Goal: Check status: Check status

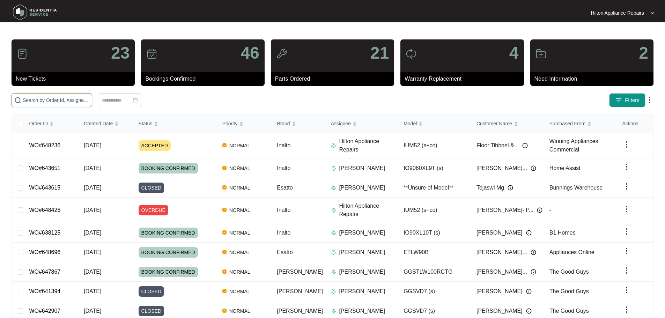
click at [68, 101] on input "text" at bounding box center [56, 100] width 66 height 8
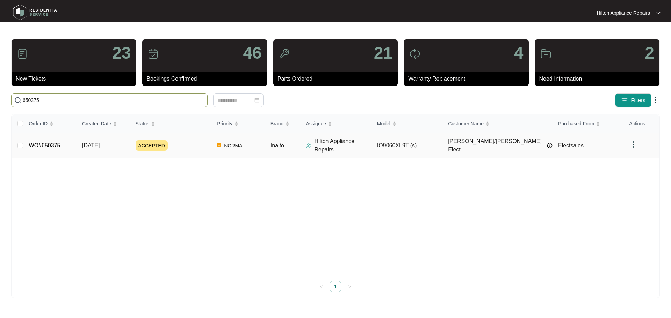
type input "650375"
click at [199, 147] on div "ACCEPTED" at bounding box center [174, 145] width 76 height 10
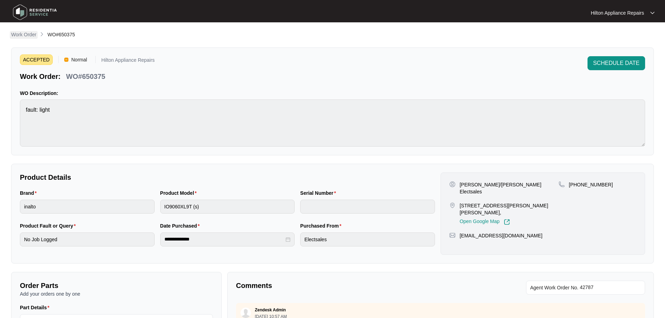
click at [23, 38] on link "Work Order" at bounding box center [24, 35] width 28 height 8
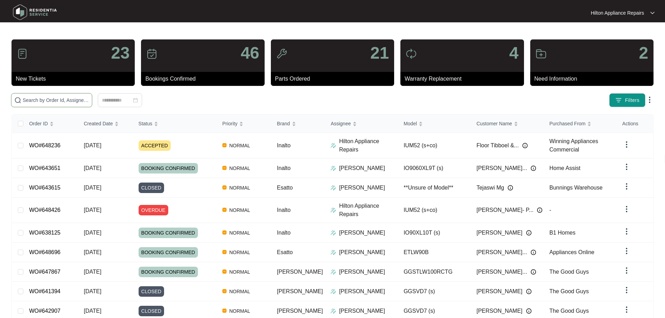
click at [89, 97] on input "text" at bounding box center [56, 100] width 66 height 8
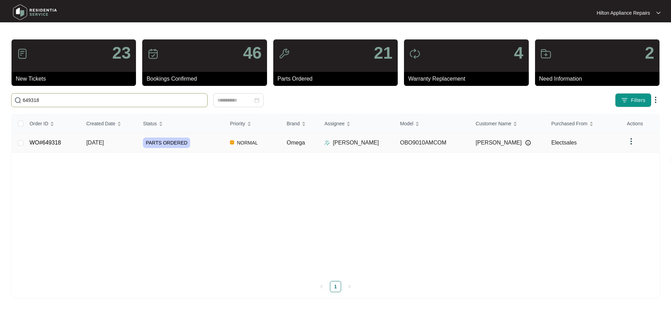
type input "649318"
click at [212, 147] on div "PARTS ORDERED" at bounding box center [183, 143] width 81 height 10
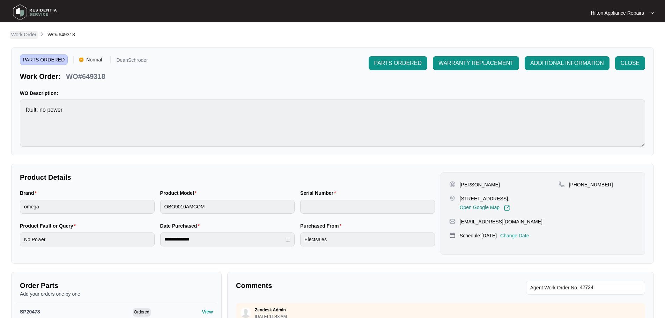
click at [30, 32] on p "Work Order" at bounding box center [23, 34] width 25 height 7
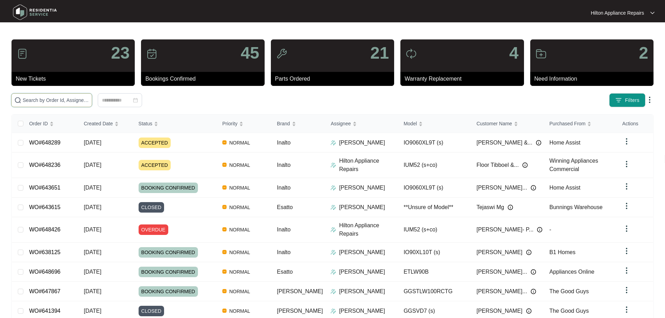
click at [70, 102] on input "text" at bounding box center [56, 100] width 66 height 8
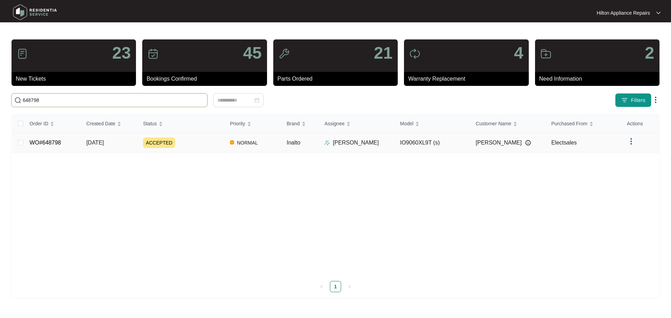
type input "648798"
click at [203, 143] on div "ACCEPTED" at bounding box center [183, 143] width 81 height 10
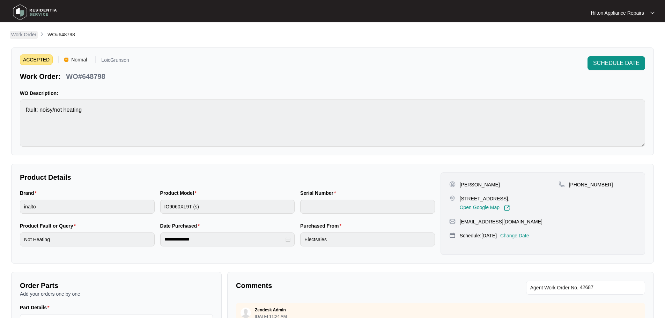
click at [33, 34] on p "Work Order" at bounding box center [23, 34] width 25 height 7
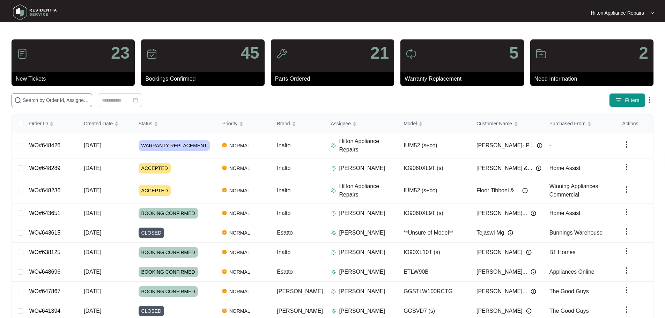
click at [89, 102] on input "text" at bounding box center [56, 100] width 66 height 8
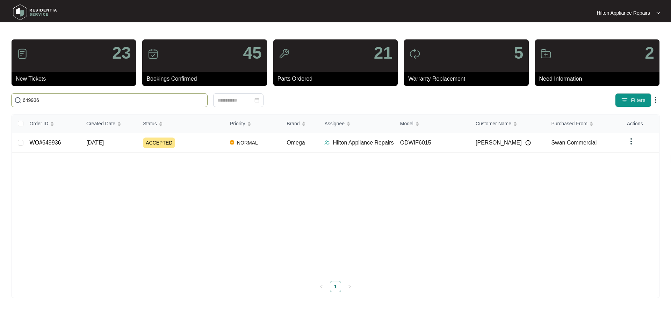
type input "649936"
click at [199, 142] on div "ACCEPTED" at bounding box center [183, 143] width 81 height 10
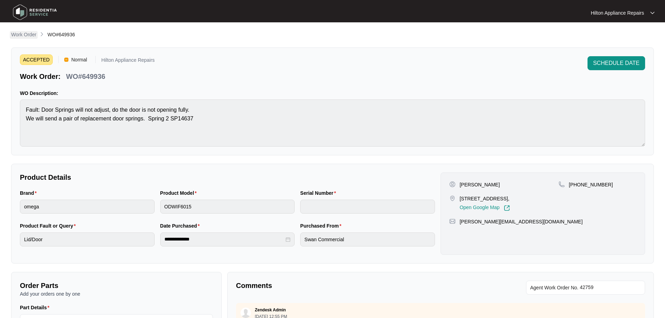
click at [28, 32] on p "Work Order" at bounding box center [23, 34] width 25 height 7
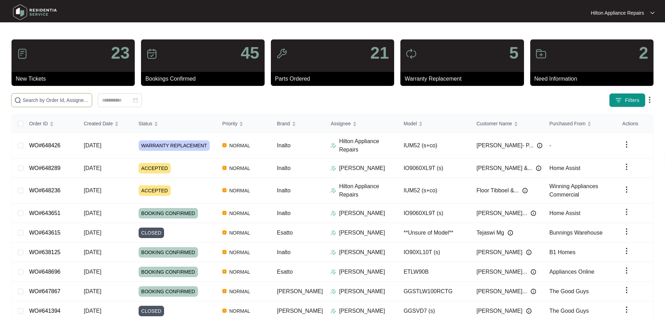
click at [89, 100] on input "text" at bounding box center [56, 100] width 66 height 8
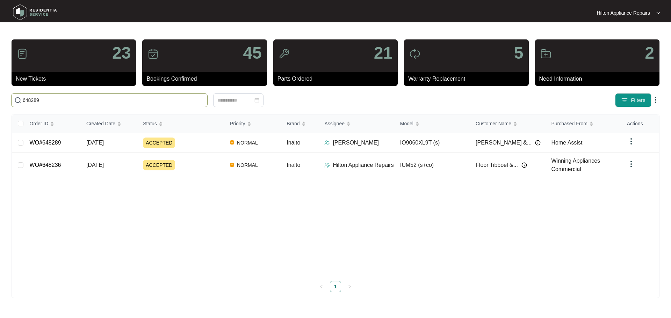
type input "648289"
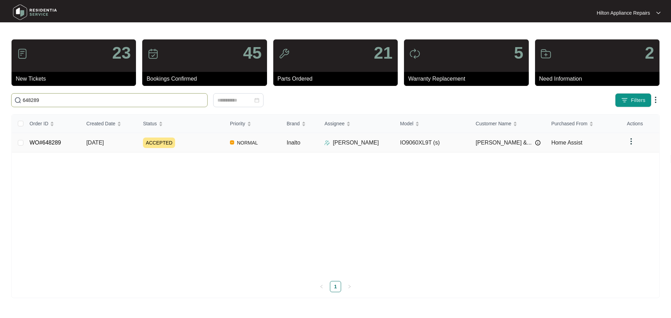
click at [204, 141] on div "ACCEPTED" at bounding box center [183, 143] width 81 height 10
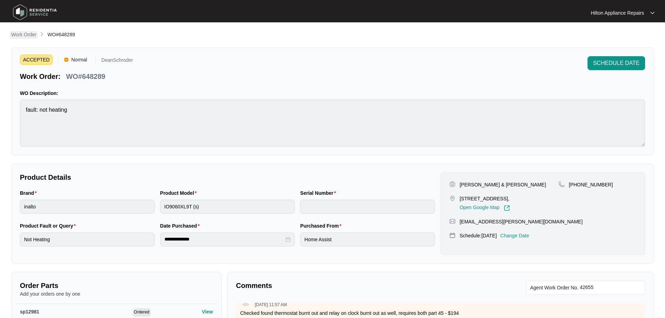
click at [22, 37] on p "Work Order" at bounding box center [23, 34] width 25 height 7
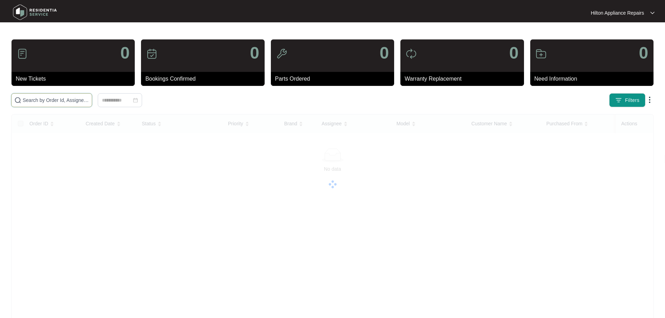
click at [89, 101] on input "text" at bounding box center [56, 100] width 66 height 8
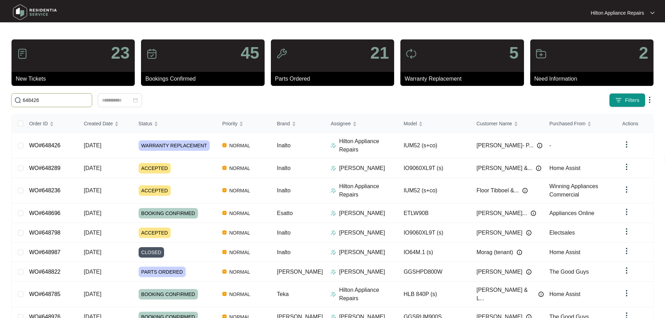
type input "648426"
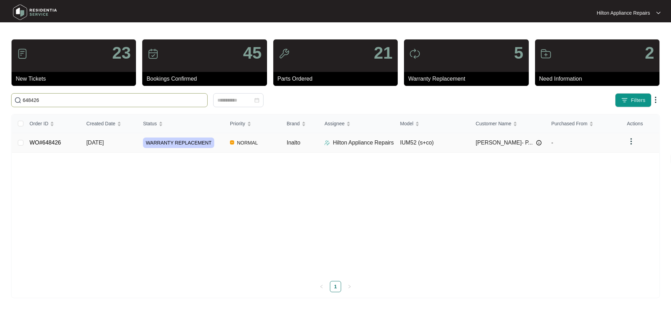
click at [268, 142] on td "NORMAL" at bounding box center [252, 143] width 57 height 20
